Goal: Navigation & Orientation: Find specific page/section

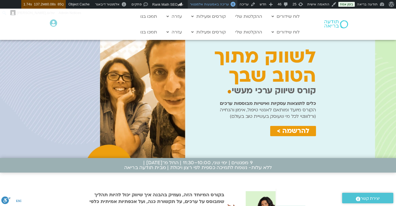
click at [214, 6] on span "עריכה באמצעות אלמנטור" at bounding box center [209, 4] width 39 height 4
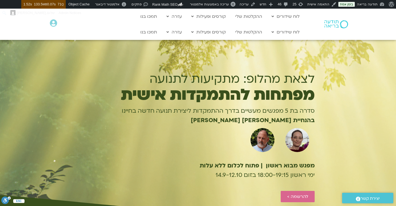
click at [40, 102] on section "לצאת מהלופ: מתקיעות לתנועה מפתחות להתמקדות אישית סדרה בת 5 מפגשים מעשיים בדרך ה…" at bounding box center [198, 122] width 396 height 187
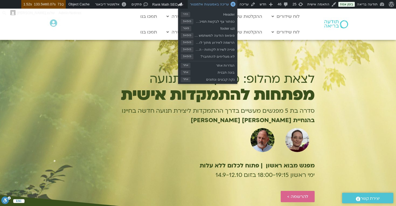
click at [227, 4] on span "עריכה באמצעות אלמנטור" at bounding box center [209, 4] width 39 height 4
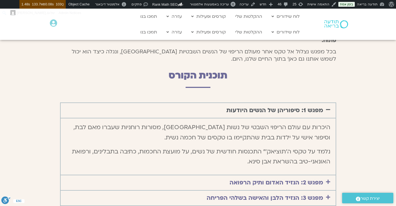
scroll to position [1094, 0]
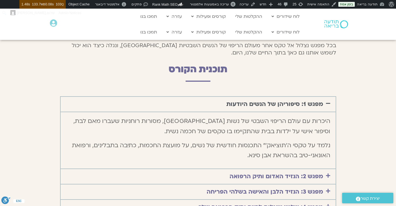
click at [264, 172] on link "מפגש 2: הנזיד האדום ותיק הרפואה" at bounding box center [277, 176] width 94 height 8
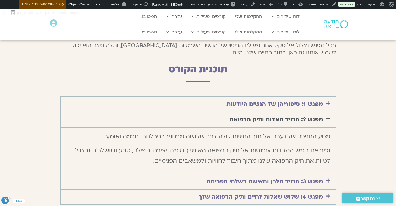
click at [261, 177] on link "מפגש 3: הנזיד הלבן והאישה בשלהי הפריחה" at bounding box center [265, 181] width 116 height 8
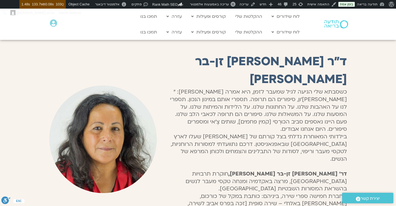
scroll to position [0, 0]
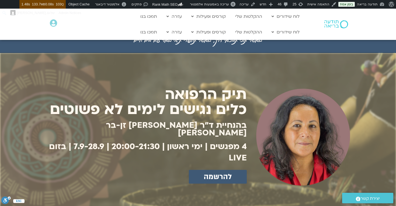
click at [243, 126] on h1 "בהנחיית ד"ר צילה זן-בר צור" at bounding box center [148, 128] width 198 height 15
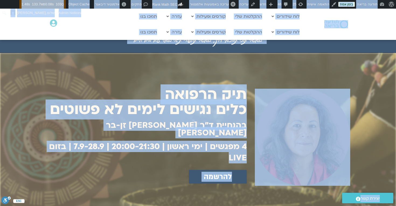
copy body "אודות וורדפרס אודות וורדפרס Get Involved WordPress.org תיעוד Learn WordPress תמ…"
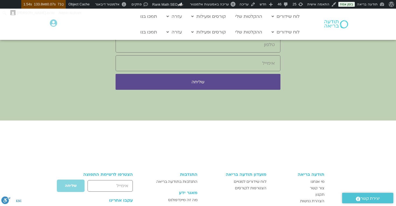
scroll to position [3134, 0]
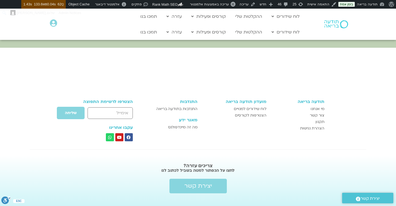
scroll to position [3160, 0]
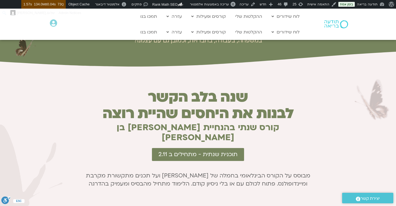
scroll to position [202, 0]
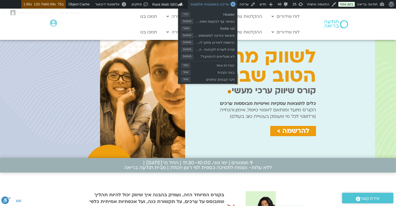
click at [217, 5] on span "עריכה באמצעות אלמנטור" at bounding box center [209, 4] width 39 height 4
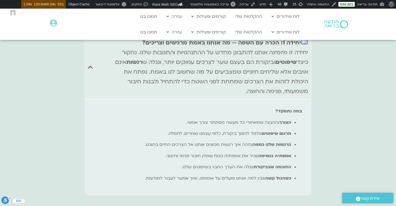
scroll to position [2210, 0]
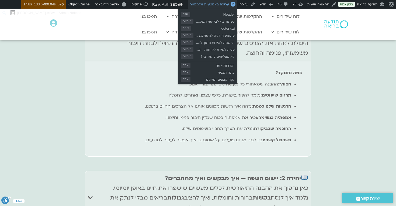
click at [218, 5] on span "עריכה באמצעות אלמנטור" at bounding box center [209, 4] width 39 height 4
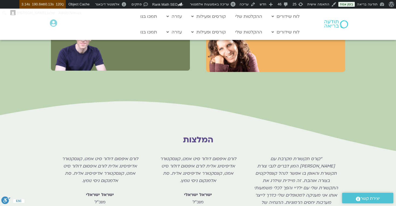
scroll to position [1613, 0]
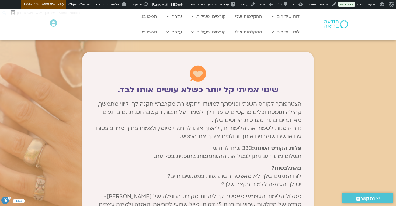
scroll to position [2732, 0]
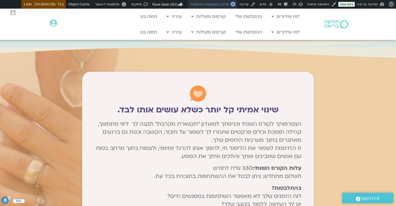
click at [219, 2] on link "עריכה באמצעות אלמנטור" at bounding box center [213, 4] width 50 height 9
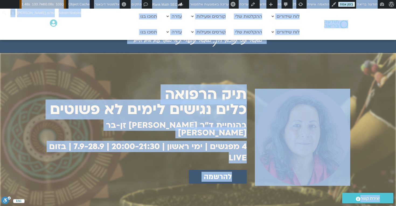
click at [110, 27] on div "Main Menu לוח שידורים לוח שידורים יומי תכניה שבועית ההקלטות שלי קורסים ופעילות …" at bounding box center [203, 32] width 200 height 10
click at [117, 21] on div "Main Menu לוח שידורים לוח שידורים יומי תכניה שבועית ההקלטות שלי קורסים ופעילות …" at bounding box center [203, 16] width 200 height 10
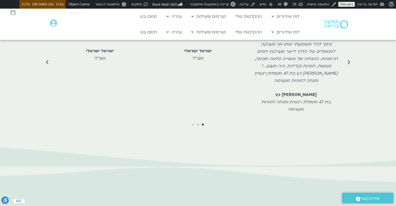
scroll to position [1463, 0]
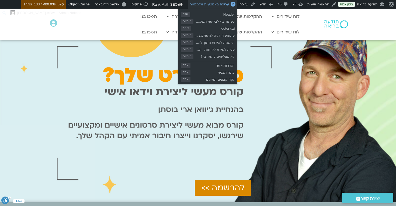
click at [213, 4] on span "עריכה באמצעות אלמנטור" at bounding box center [209, 4] width 39 height 4
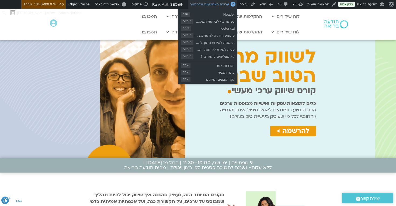
click at [210, 4] on span "עריכה באמצעות אלמנטור" at bounding box center [209, 4] width 39 height 4
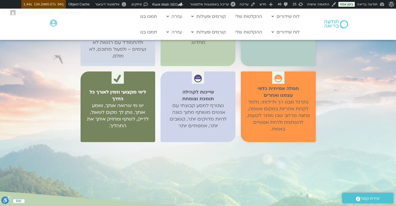
scroll to position [1054, 0]
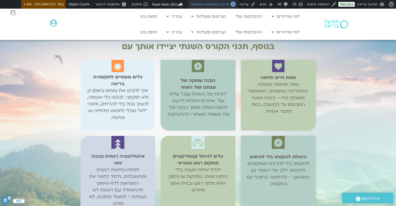
click at [207, 6] on span "עריכה באמצעות אלמנטור" at bounding box center [209, 4] width 39 height 4
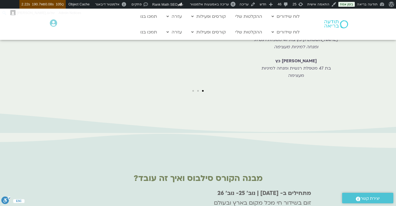
scroll to position [1772, 0]
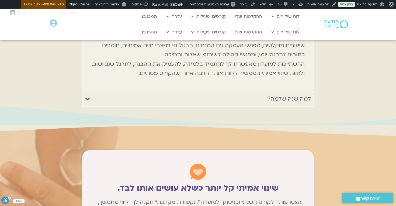
scroll to position [2641, 0]
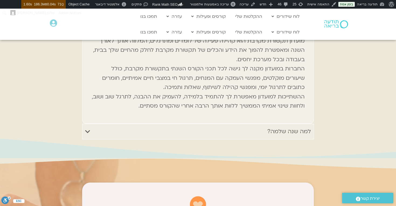
click at [122, 135] on icon at bounding box center [198, 145] width 1190 height 27
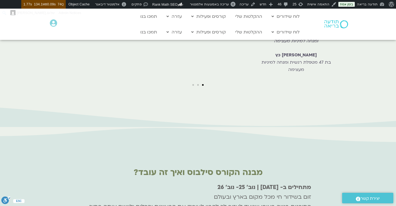
scroll to position [1782, 0]
